Goal: Task Accomplishment & Management: Manage account settings

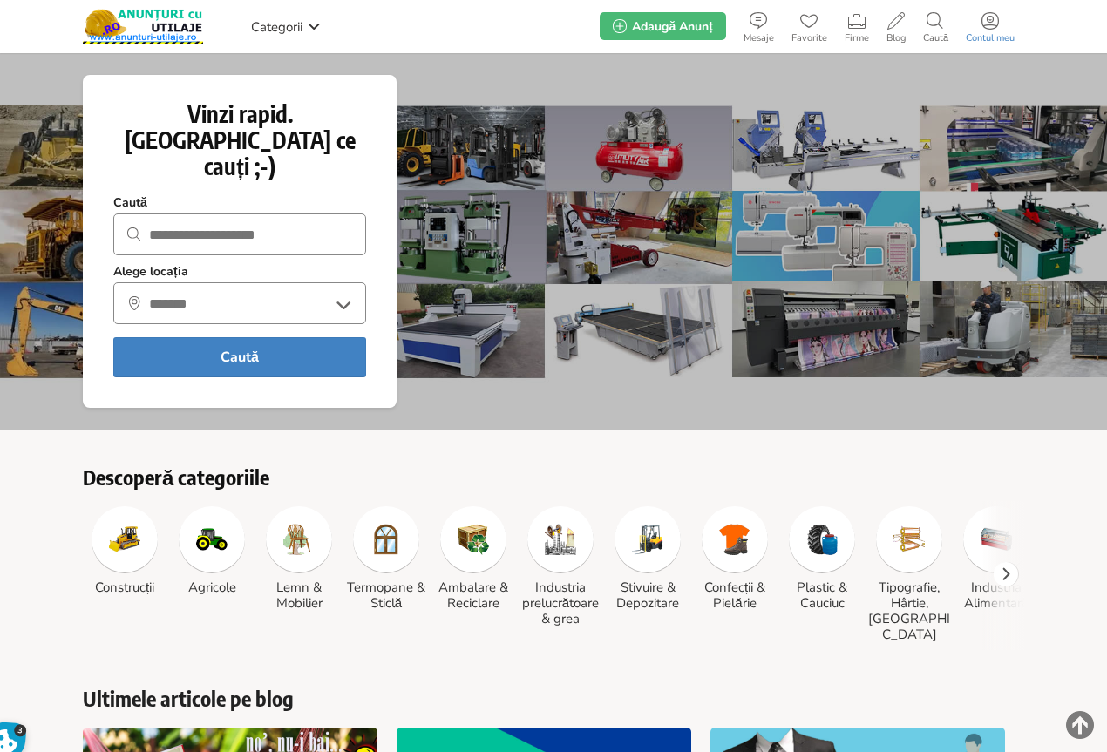
click at [992, 28] on icon at bounding box center [990, 20] width 17 height 17
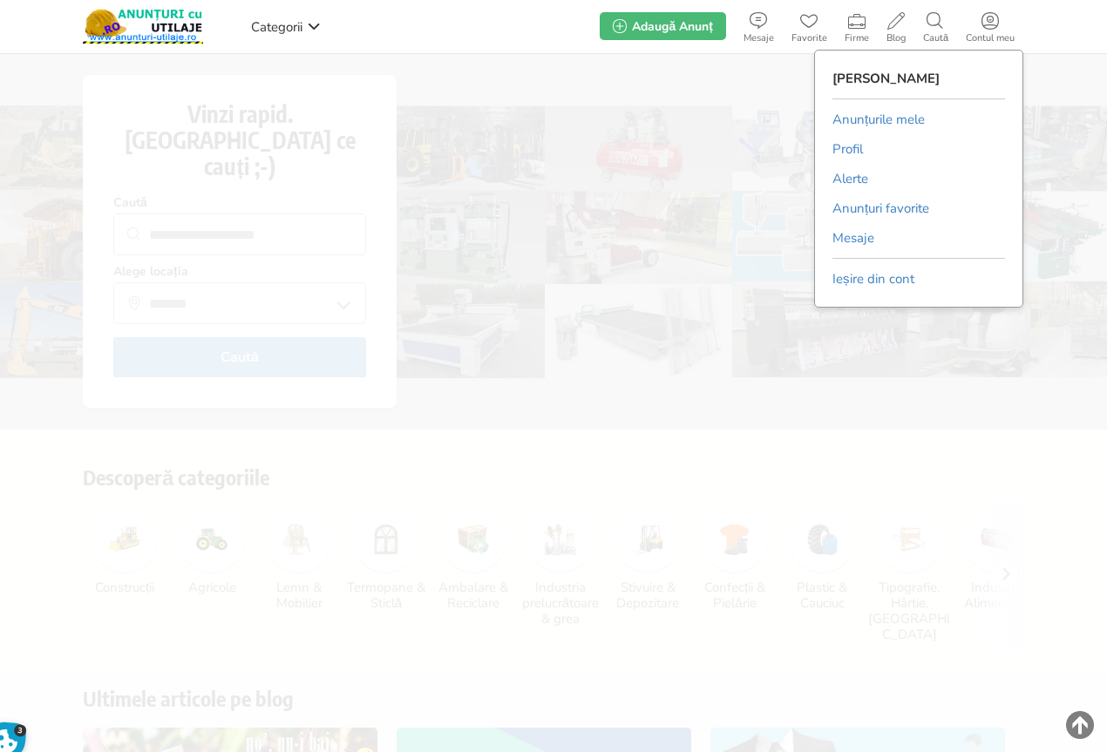
click at [876, 121] on link "Anunțurile mele" at bounding box center [879, 119] width 92 height 26
